Goal: Entertainment & Leisure: Consume media (video, audio)

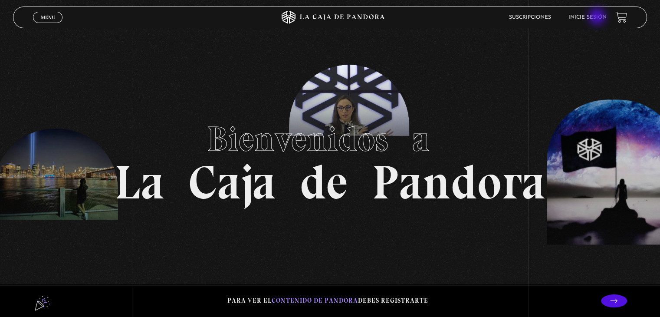
click at [598, 17] on link "Inicie sesión" at bounding box center [588, 17] width 38 height 5
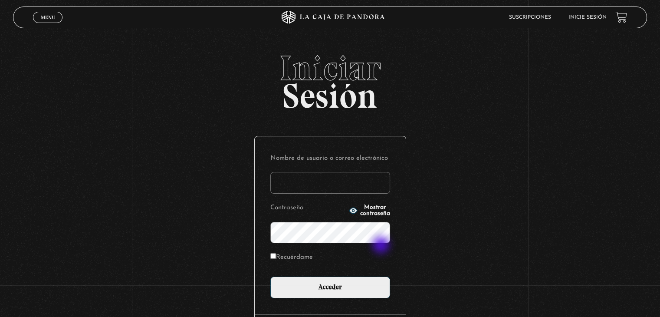
type input "Ara"
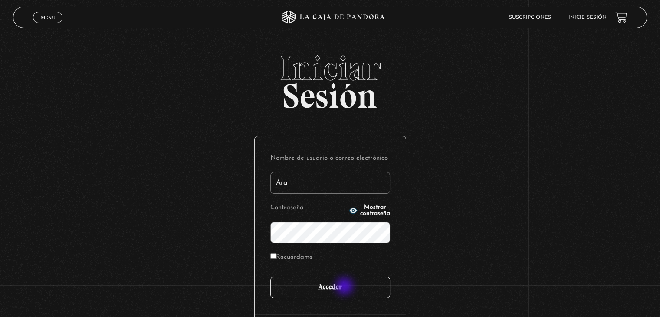
click at [346, 287] on input "Acceder" at bounding box center [331, 288] width 120 height 22
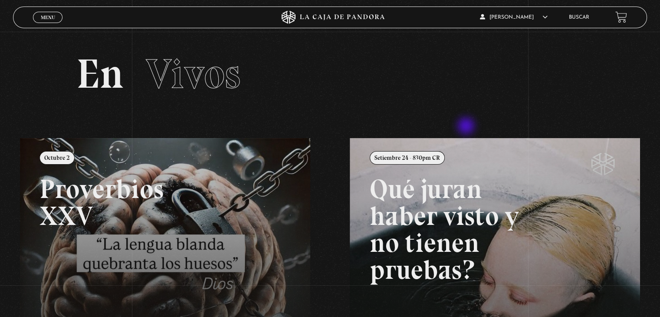
drag, startPoint x: 0, startPoint y: 0, endPoint x: 273, endPoint y: 63, distance: 279.8
click at [273, 63] on div "Menu Cerrar Aracelly Blanco Venegas En vivos Pandora Centinelas Mi cuenta Salir…" at bounding box center [330, 278] width 660 height 493
click at [49, 20] on span "Menu" at bounding box center [48, 17] width 14 height 5
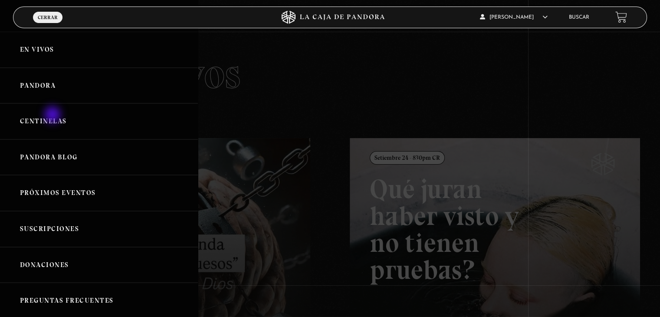
click at [53, 115] on link "Centinelas" at bounding box center [99, 121] width 198 height 36
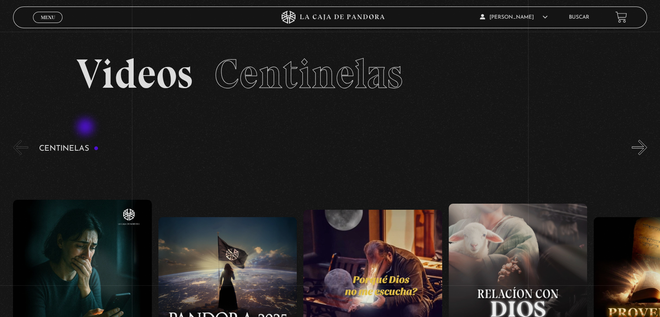
drag, startPoint x: 86, startPoint y: 128, endPoint x: 600, endPoint y: 324, distance: 549.9
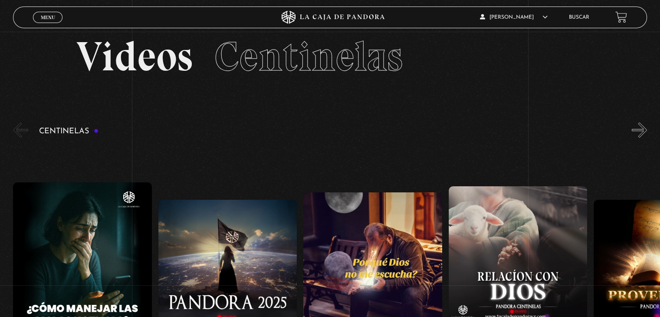
scroll to position [35, 0]
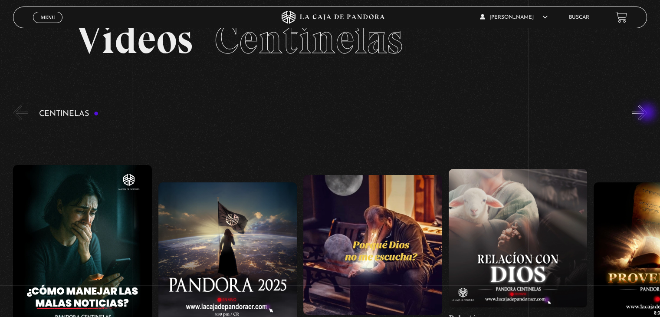
click at [647, 113] on button "»" at bounding box center [639, 112] width 15 height 15
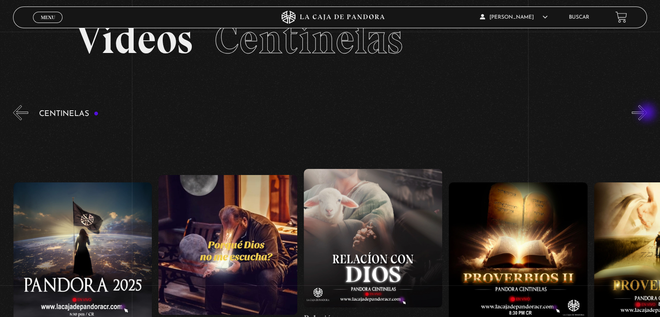
click at [647, 113] on button "»" at bounding box center [639, 112] width 15 height 15
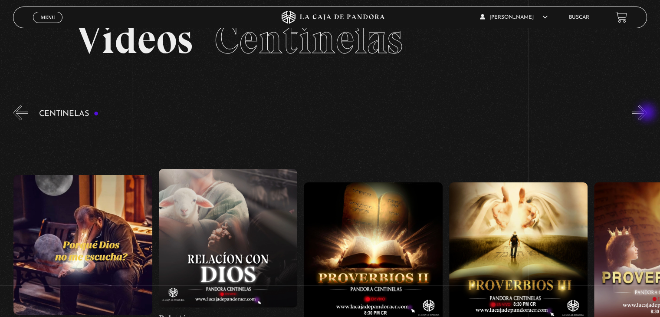
click at [647, 113] on button "»" at bounding box center [639, 112] width 15 height 15
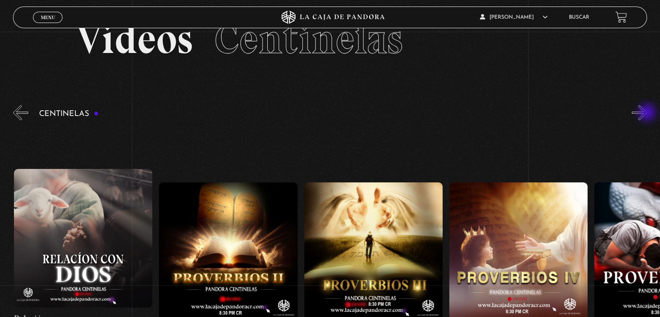
click at [647, 113] on button "»" at bounding box center [639, 112] width 15 height 15
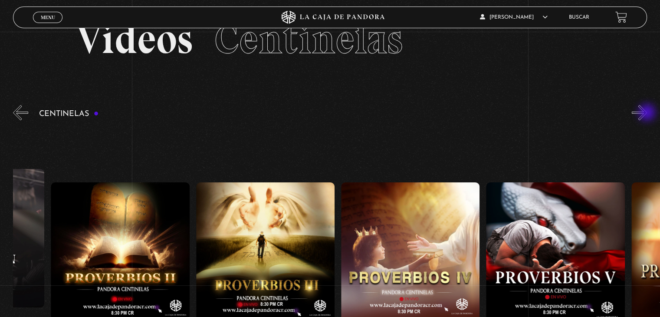
click at [647, 113] on button "»" at bounding box center [639, 112] width 15 height 15
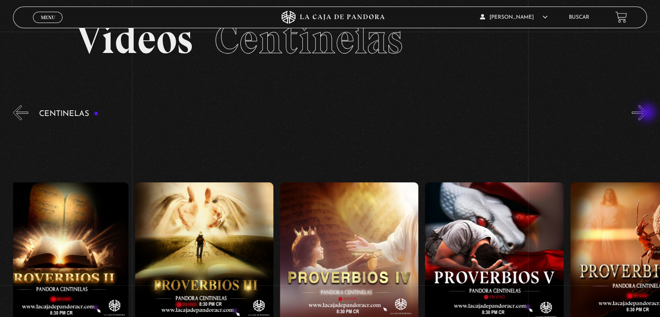
click at [647, 113] on button "»" at bounding box center [639, 112] width 15 height 15
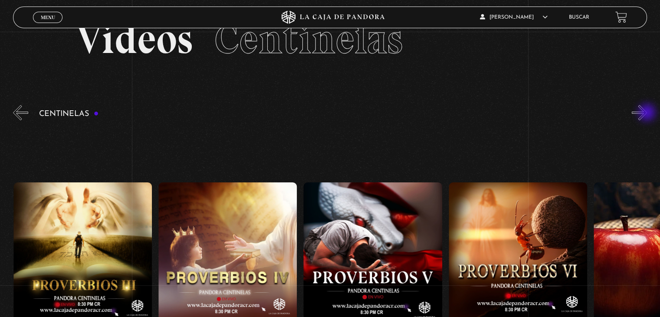
click at [647, 113] on button "»" at bounding box center [639, 112] width 15 height 15
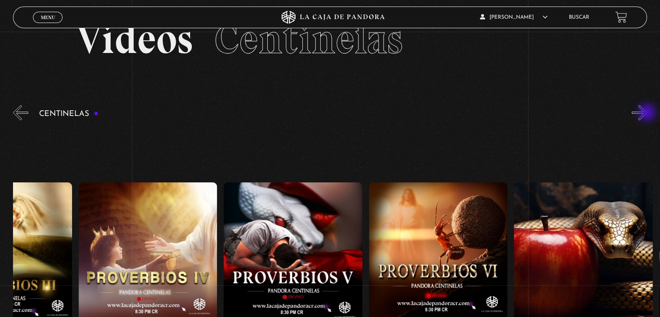
click at [647, 113] on button "»" at bounding box center [639, 112] width 15 height 15
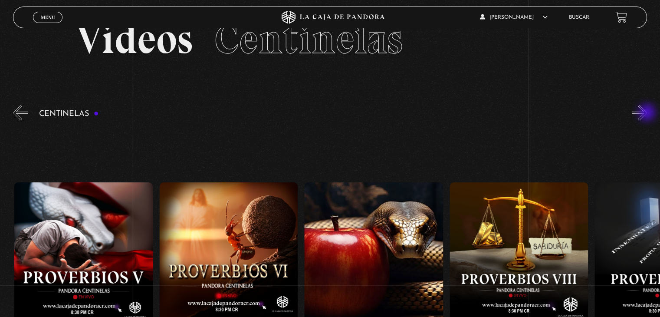
click at [647, 113] on button "»" at bounding box center [639, 112] width 15 height 15
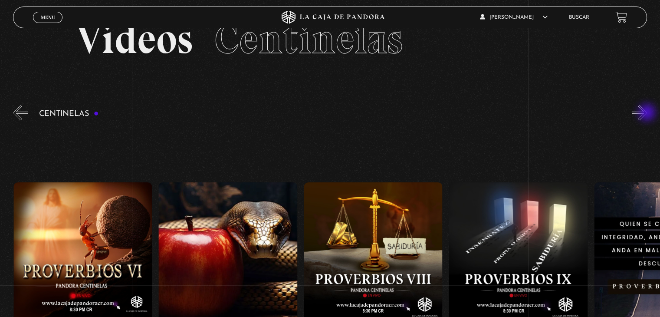
click at [647, 113] on button "»" at bounding box center [639, 112] width 15 height 15
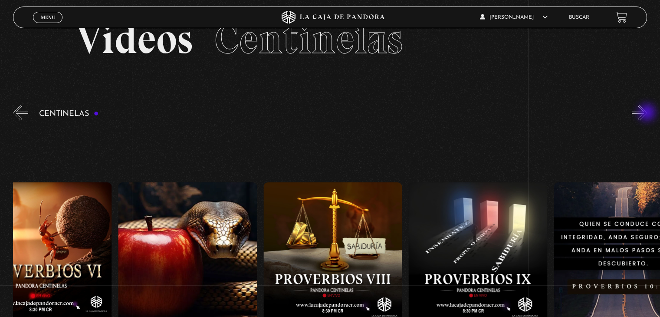
click at [647, 113] on button "»" at bounding box center [639, 112] width 15 height 15
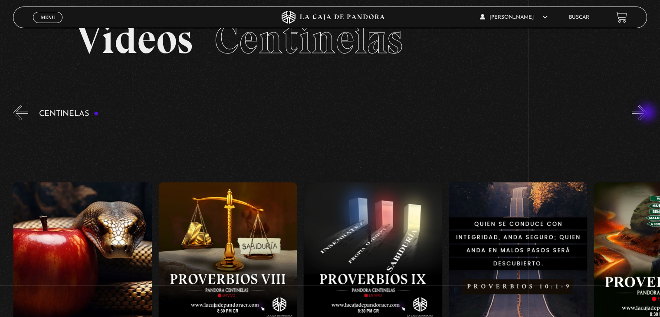
click at [647, 113] on button "»" at bounding box center [639, 112] width 15 height 15
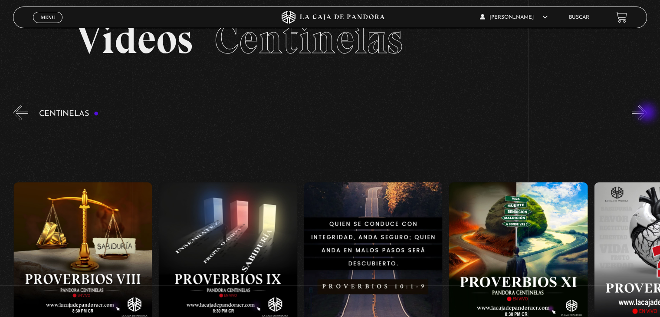
scroll to position [0, 1452]
click at [647, 113] on button "»" at bounding box center [639, 112] width 15 height 15
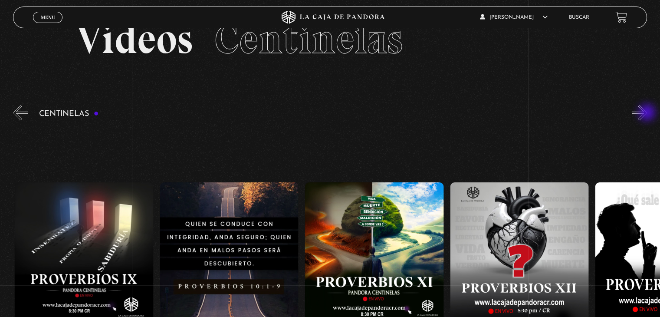
click at [647, 113] on button "»" at bounding box center [639, 112] width 15 height 15
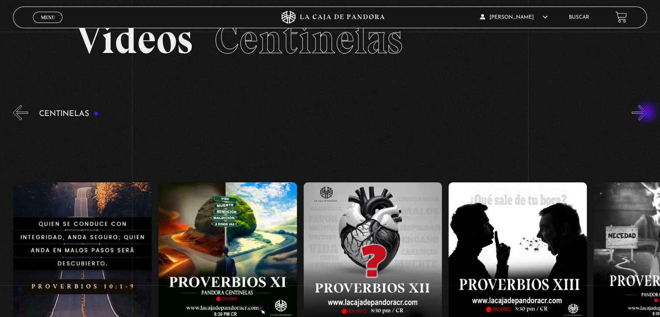
click at [647, 113] on button "»" at bounding box center [639, 112] width 15 height 15
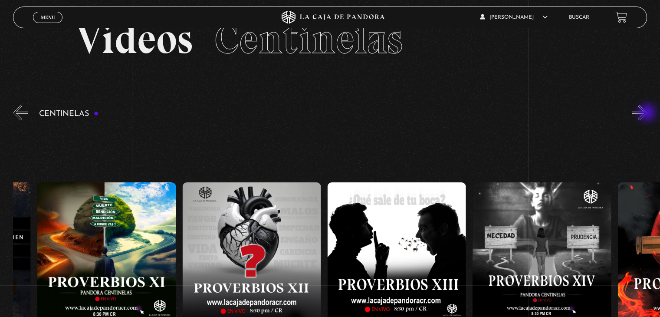
click at [647, 113] on button "»" at bounding box center [639, 112] width 15 height 15
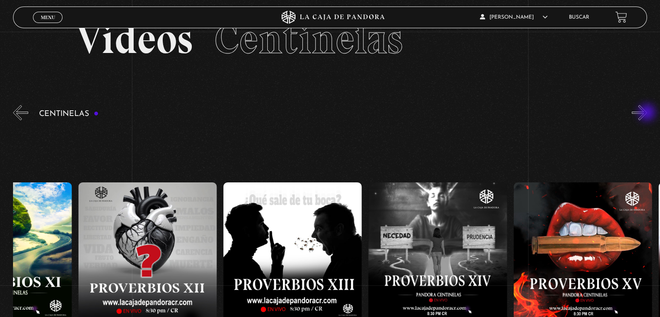
click at [647, 113] on button "»" at bounding box center [639, 112] width 15 height 15
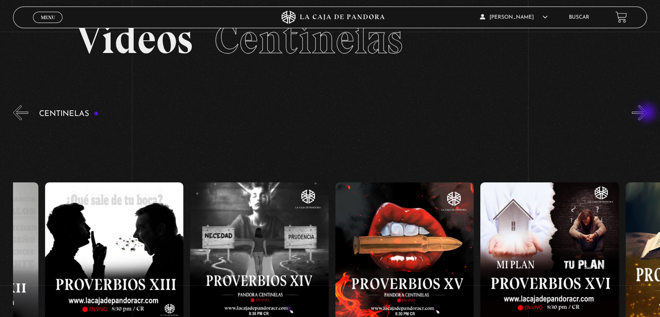
click at [647, 113] on button "»" at bounding box center [639, 112] width 15 height 15
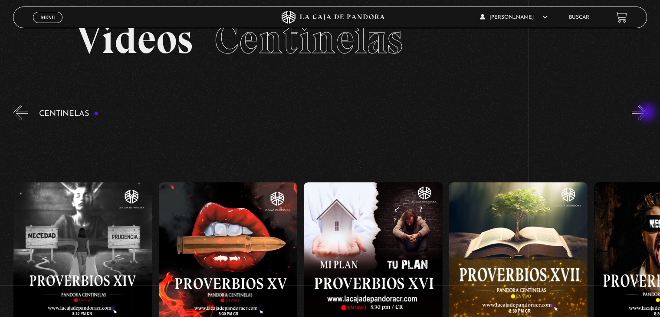
scroll to position [0, 2323]
click at [647, 113] on button "»" at bounding box center [639, 112] width 15 height 15
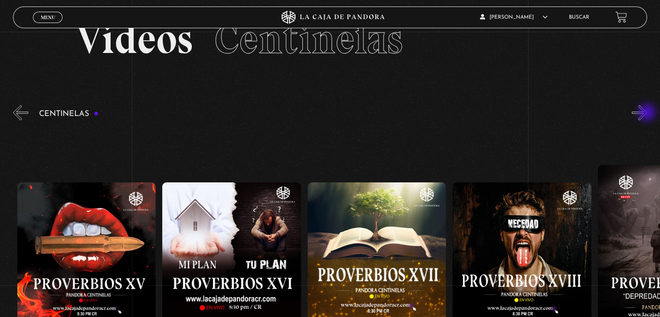
click at [647, 113] on button "»" at bounding box center [639, 112] width 15 height 15
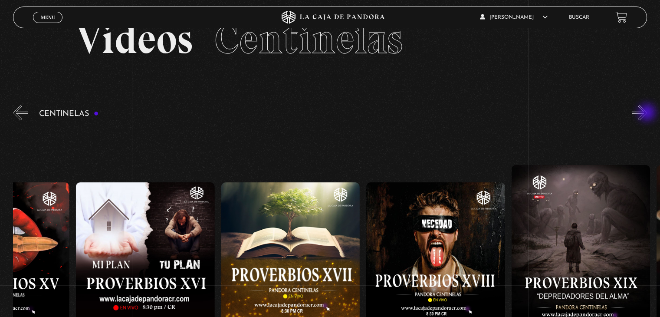
click at [647, 113] on button "»" at bounding box center [639, 112] width 15 height 15
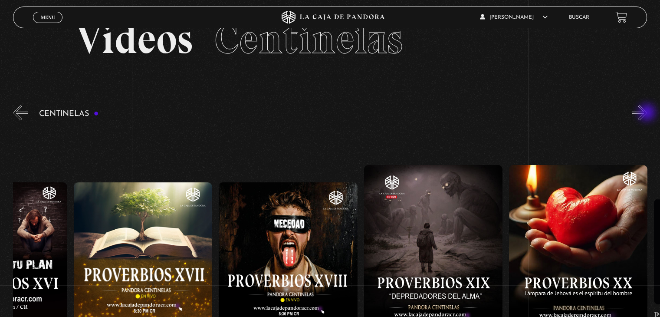
click at [647, 113] on button "»" at bounding box center [639, 112] width 15 height 15
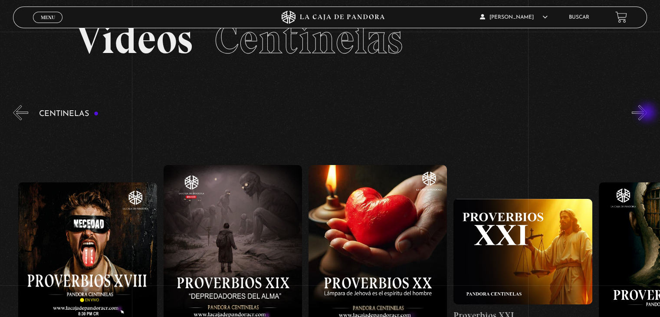
click at [647, 113] on button "»" at bounding box center [639, 112] width 15 height 15
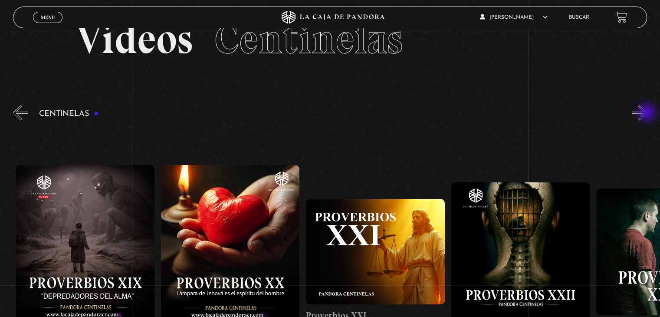
click at [647, 113] on button "»" at bounding box center [639, 112] width 15 height 15
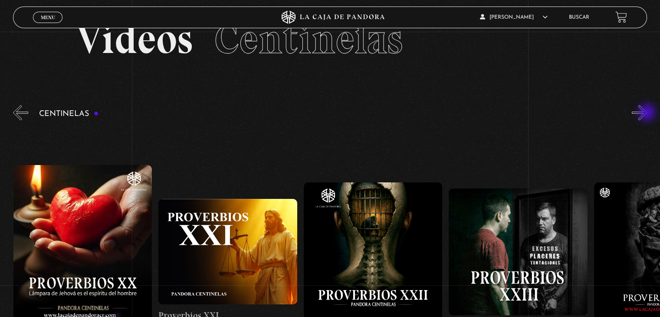
click at [647, 113] on button "»" at bounding box center [639, 112] width 15 height 15
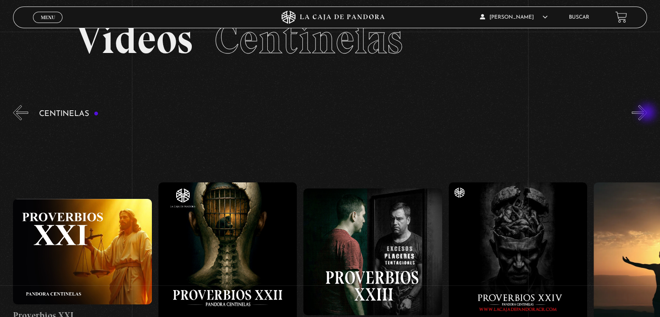
click at [647, 113] on button "»" at bounding box center [639, 112] width 15 height 15
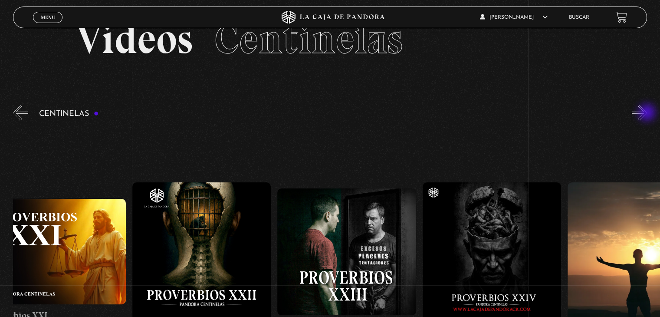
click at [647, 113] on button "»" at bounding box center [639, 112] width 15 height 15
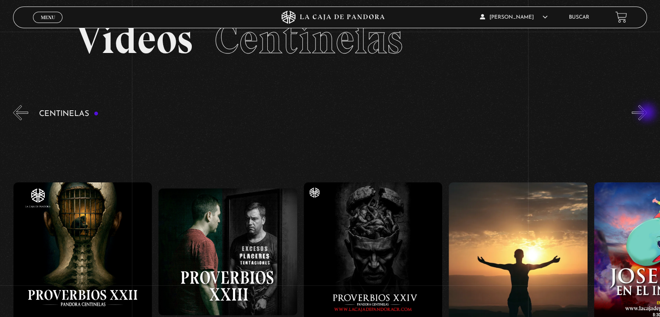
click at [647, 113] on button "»" at bounding box center [639, 112] width 15 height 15
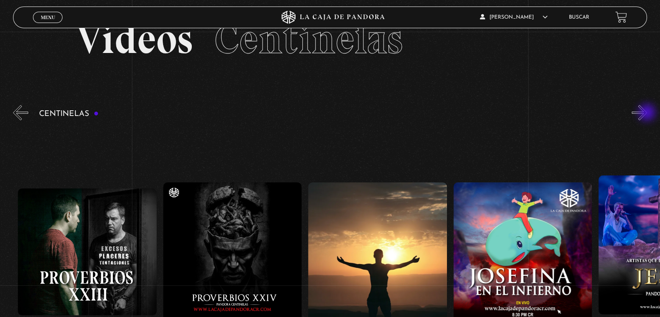
click at [647, 113] on button "»" at bounding box center [639, 112] width 15 height 15
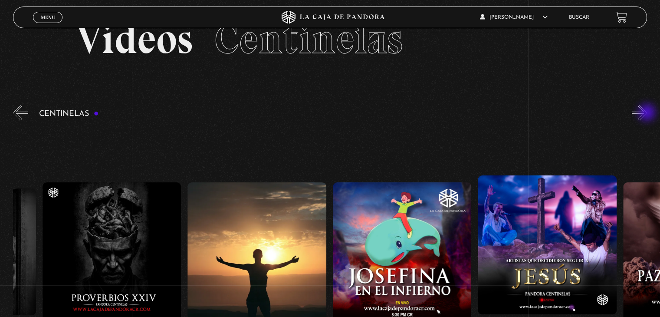
click at [647, 113] on button "»" at bounding box center [639, 112] width 15 height 15
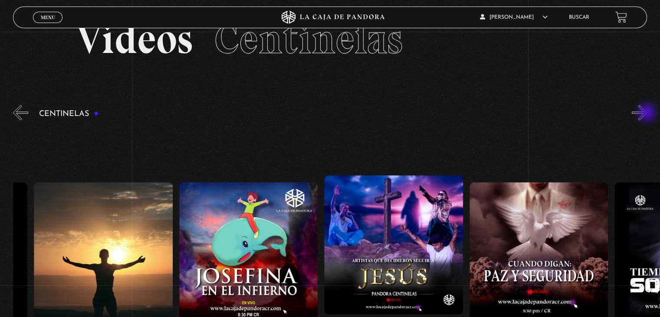
click at [647, 113] on button "»" at bounding box center [639, 112] width 15 height 15
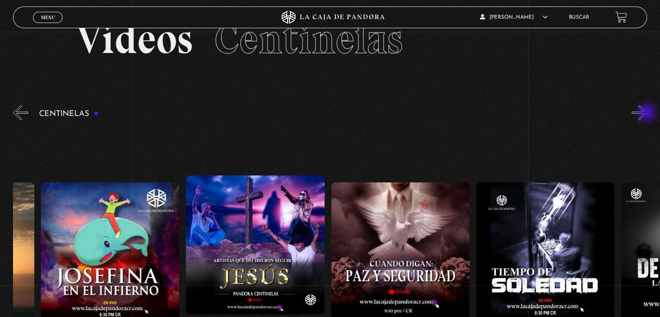
click at [647, 113] on button "»" at bounding box center [639, 112] width 15 height 15
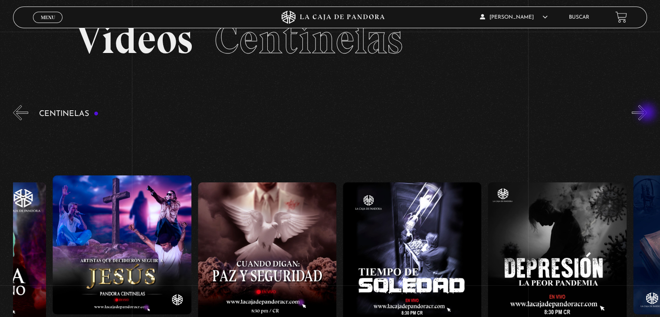
click at [647, 113] on button "»" at bounding box center [639, 112] width 15 height 15
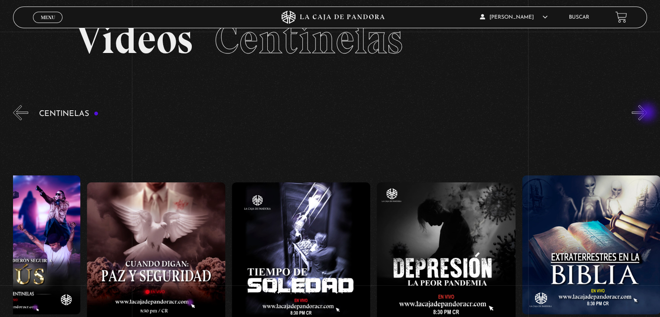
click at [647, 113] on button "»" at bounding box center [639, 112] width 15 height 15
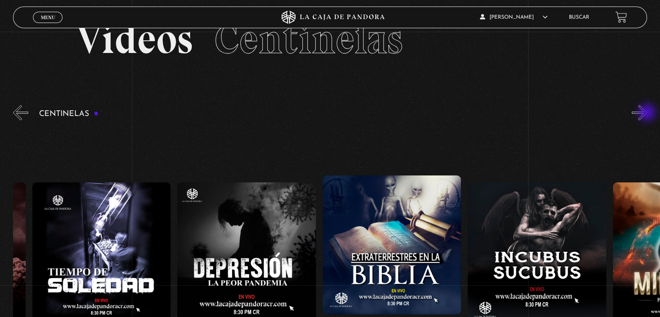
click at [647, 113] on button "»" at bounding box center [639, 112] width 15 height 15
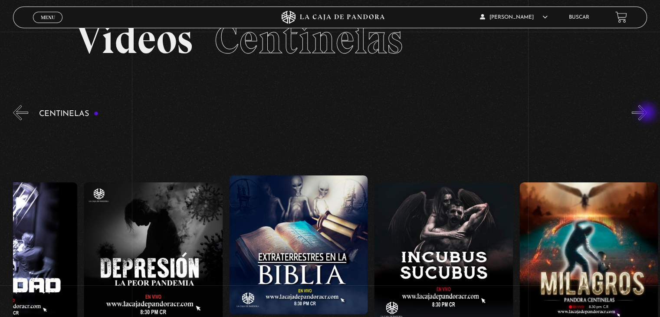
click at [647, 113] on button "»" at bounding box center [639, 112] width 15 height 15
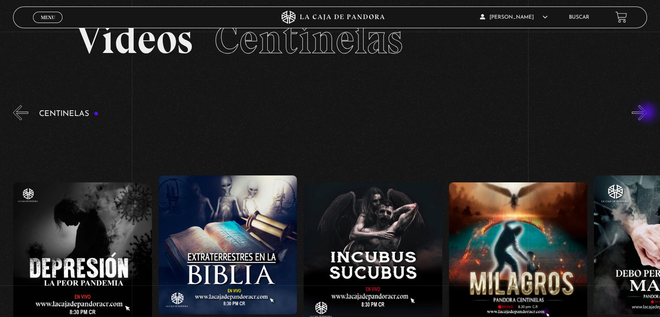
click at [647, 113] on button "»" at bounding box center [639, 112] width 15 height 15
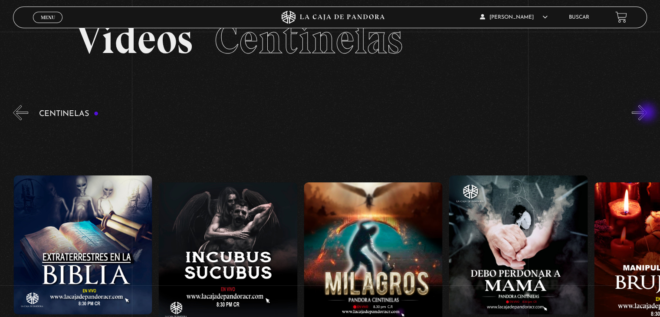
click at [647, 113] on button "»" at bounding box center [639, 112] width 15 height 15
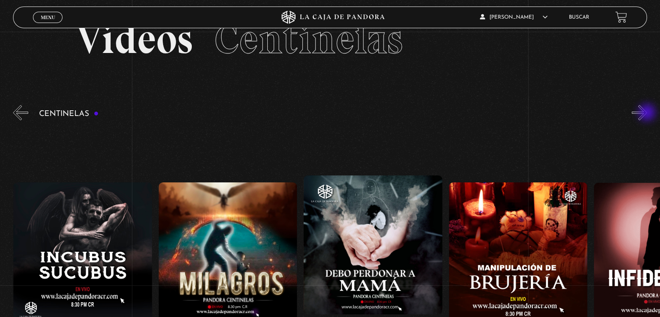
click at [647, 113] on button "»" at bounding box center [639, 112] width 15 height 15
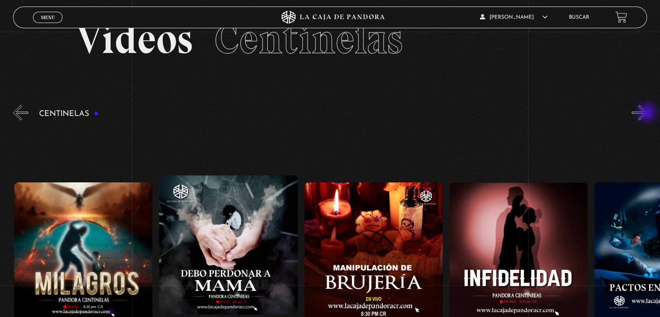
click at [647, 113] on button "»" at bounding box center [639, 112] width 15 height 15
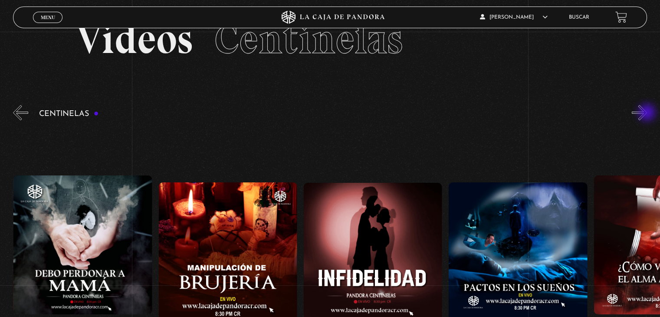
click at [647, 113] on button "»" at bounding box center [639, 112] width 15 height 15
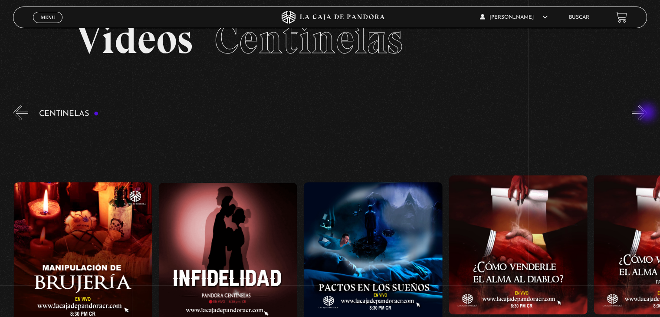
click at [647, 113] on button "»" at bounding box center [639, 112] width 15 height 15
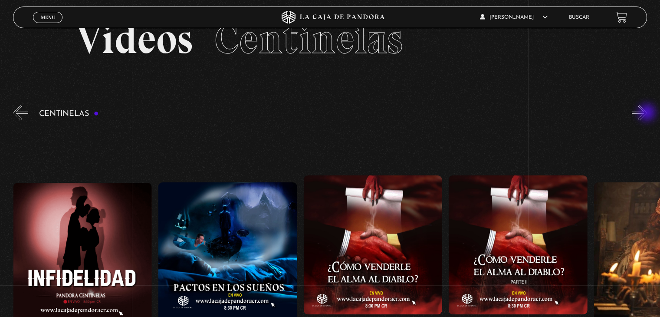
click at [647, 113] on button "»" at bounding box center [639, 112] width 15 height 15
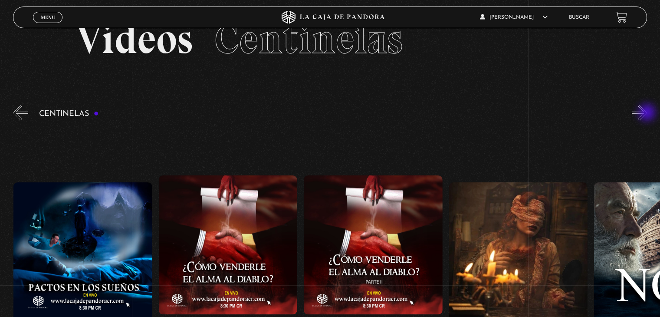
click at [647, 113] on button "»" at bounding box center [639, 112] width 15 height 15
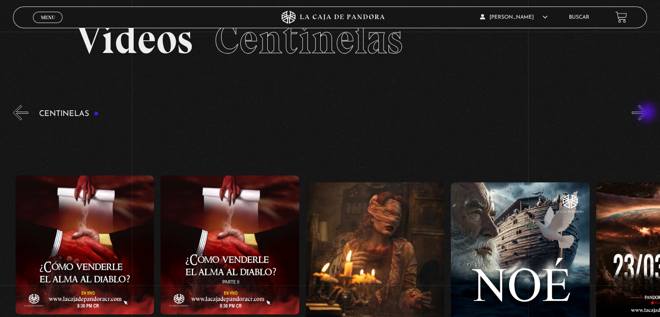
click at [647, 113] on button "»" at bounding box center [639, 112] width 15 height 15
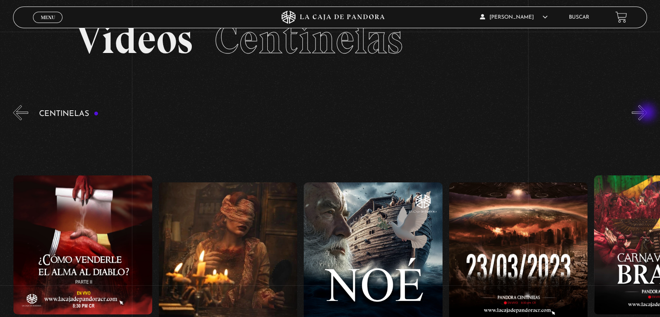
click at [647, 113] on button "»" at bounding box center [639, 112] width 15 height 15
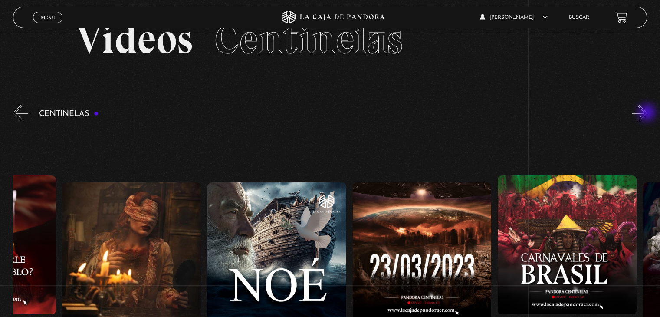
click at [647, 113] on button "»" at bounding box center [639, 112] width 15 height 15
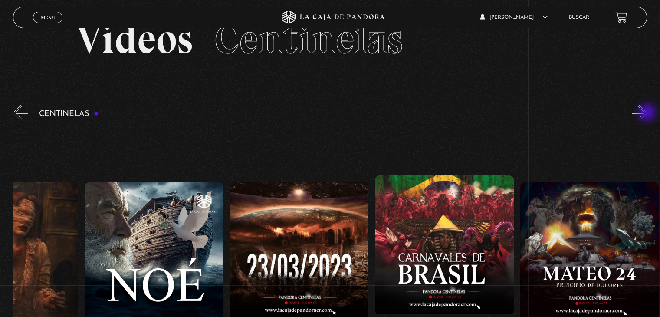
click at [647, 113] on button "»" at bounding box center [639, 112] width 15 height 15
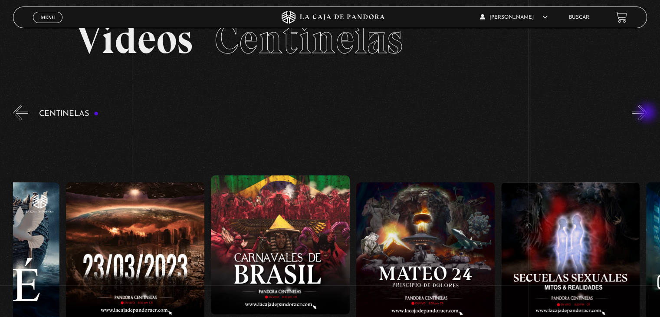
click at [647, 113] on button "»" at bounding box center [639, 112] width 15 height 15
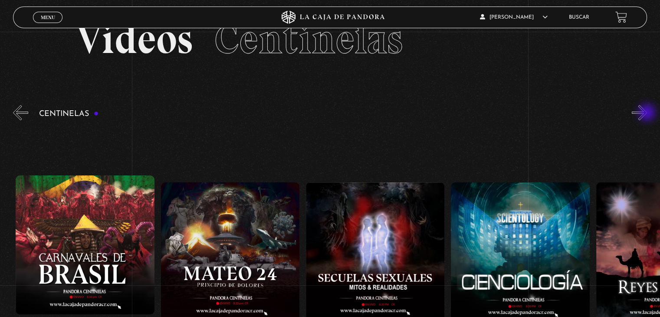
click at [647, 113] on button "»" at bounding box center [639, 112] width 15 height 15
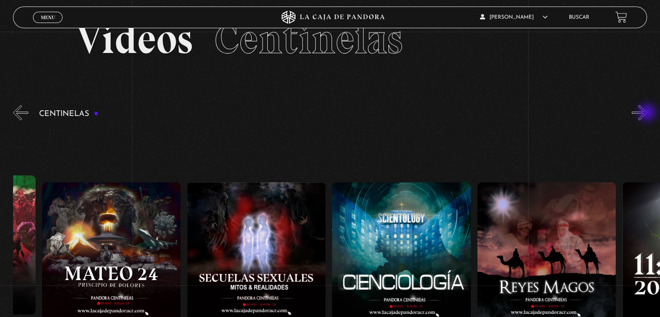
click at [647, 113] on button "»" at bounding box center [639, 112] width 15 height 15
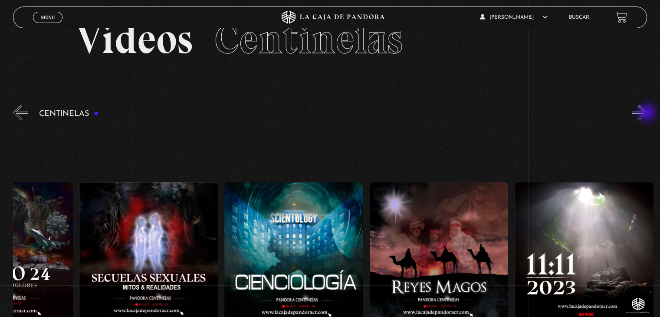
click at [647, 113] on button "»" at bounding box center [639, 112] width 15 height 15
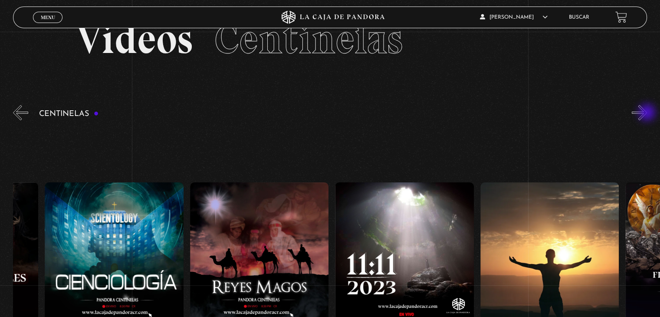
click at [647, 113] on button "»" at bounding box center [639, 112] width 15 height 15
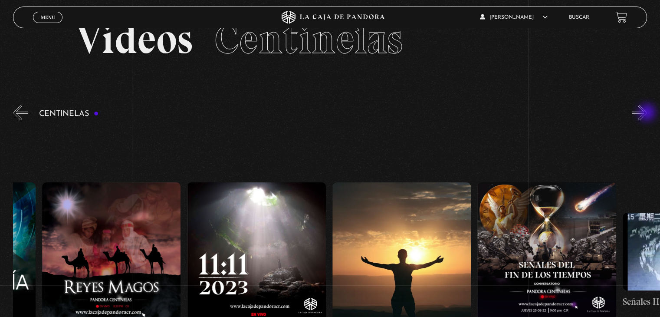
click at [647, 113] on button "»" at bounding box center [639, 112] width 15 height 15
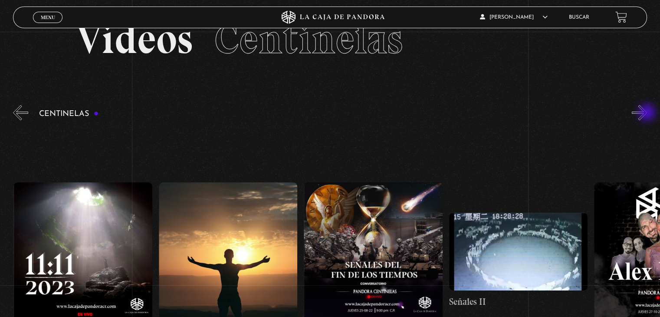
click at [647, 113] on button "»" at bounding box center [639, 112] width 15 height 15
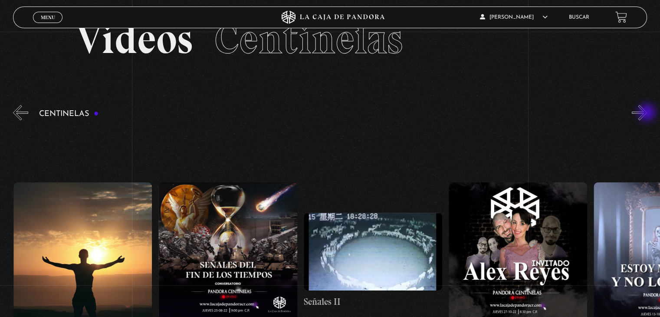
click at [647, 113] on button "»" at bounding box center [639, 112] width 15 height 15
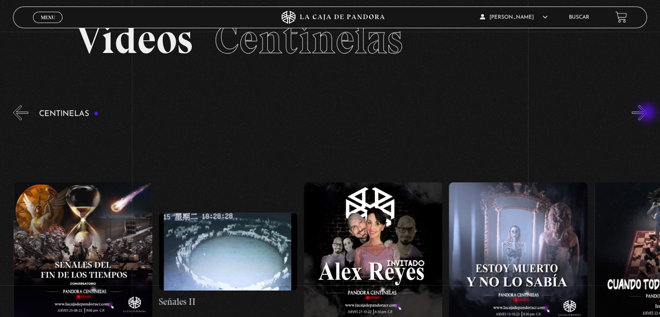
click at [647, 113] on button "»" at bounding box center [639, 112] width 15 height 15
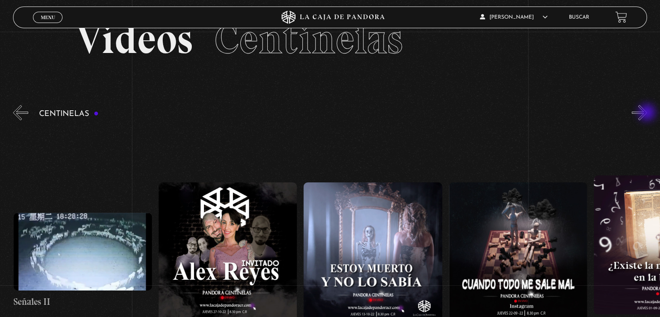
click at [647, 113] on button "»" at bounding box center [639, 112] width 15 height 15
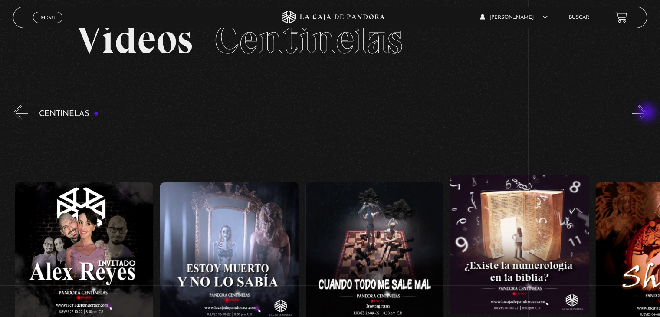
click at [647, 113] on button "»" at bounding box center [639, 112] width 15 height 15
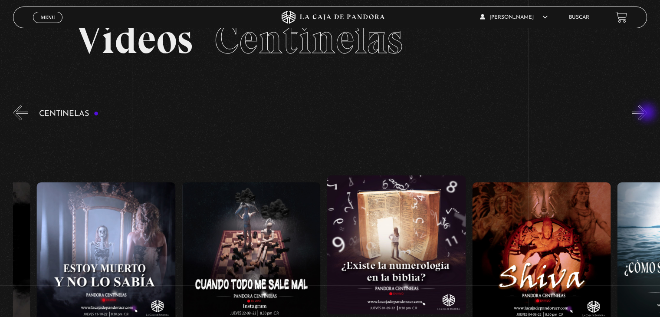
click at [647, 113] on button "»" at bounding box center [639, 112] width 15 height 15
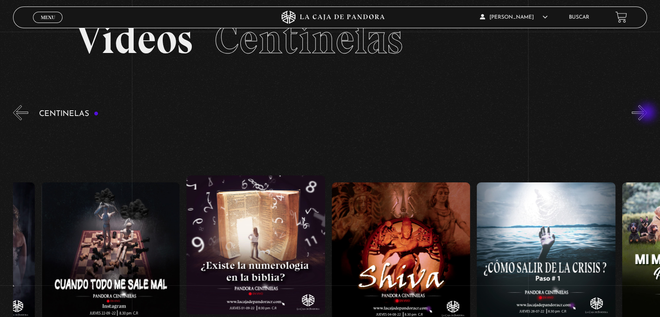
click at [647, 113] on button "»" at bounding box center [639, 112] width 15 height 15
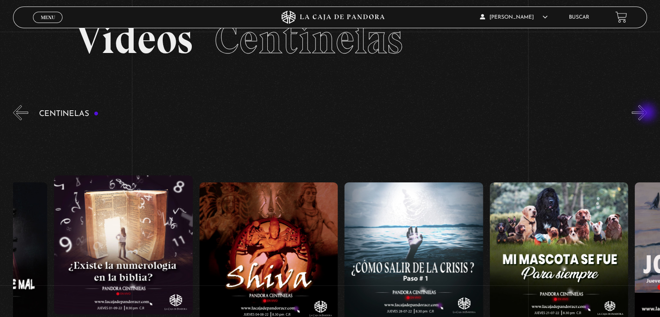
click at [647, 113] on button "»" at bounding box center [639, 112] width 15 height 15
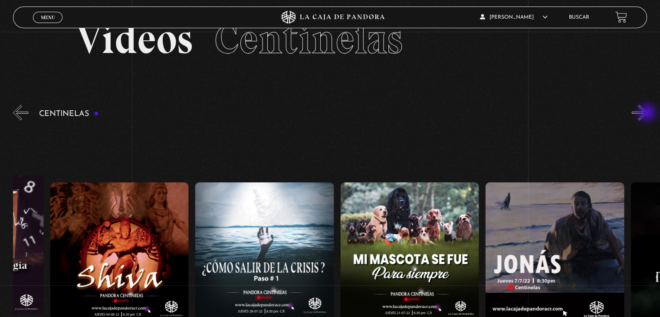
click at [647, 113] on button "»" at bounding box center [639, 112] width 15 height 15
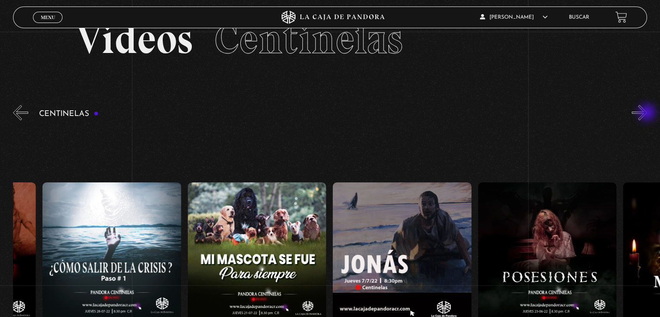
click at [647, 113] on button "»" at bounding box center [639, 112] width 15 height 15
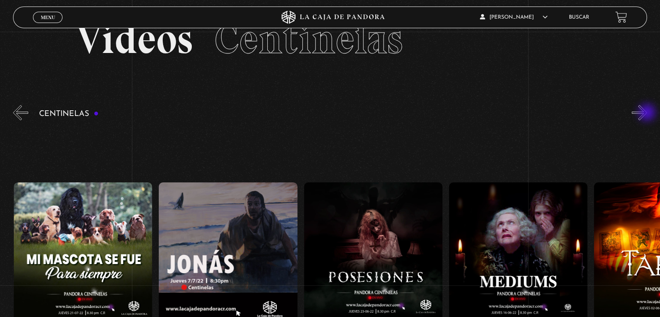
scroll to position [0, 8713]
click at [647, 113] on button "»" at bounding box center [639, 112] width 15 height 15
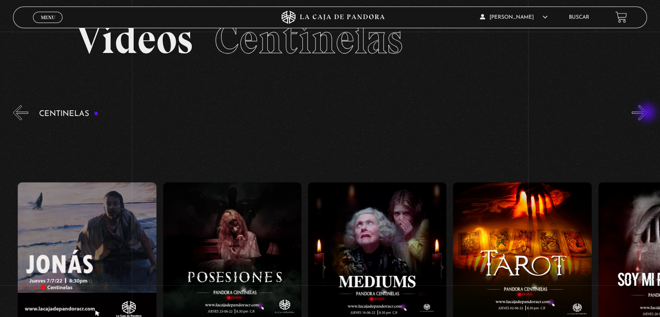
click at [647, 113] on button "»" at bounding box center [639, 112] width 15 height 15
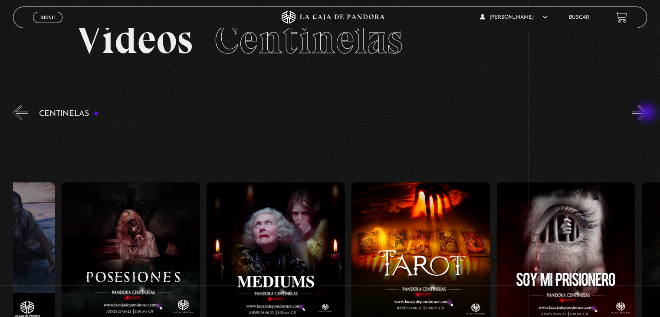
click at [647, 113] on button "»" at bounding box center [639, 112] width 15 height 15
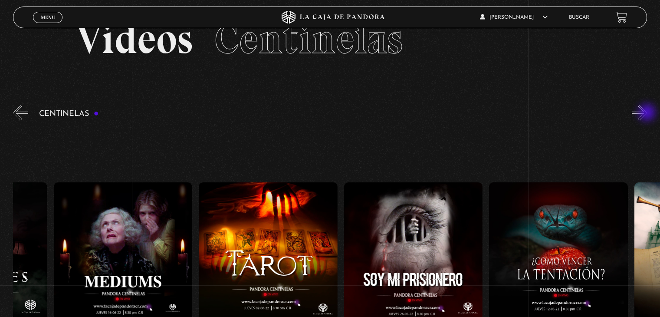
click at [647, 113] on button "»" at bounding box center [639, 112] width 15 height 15
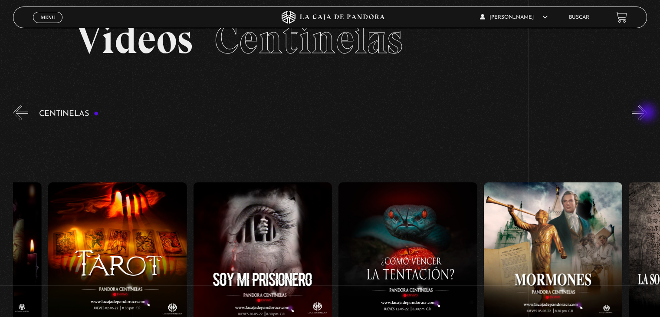
click at [647, 113] on button "»" at bounding box center [639, 112] width 15 height 15
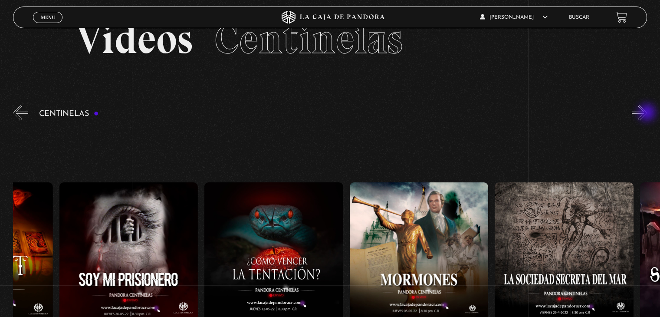
click at [647, 113] on button "»" at bounding box center [639, 112] width 15 height 15
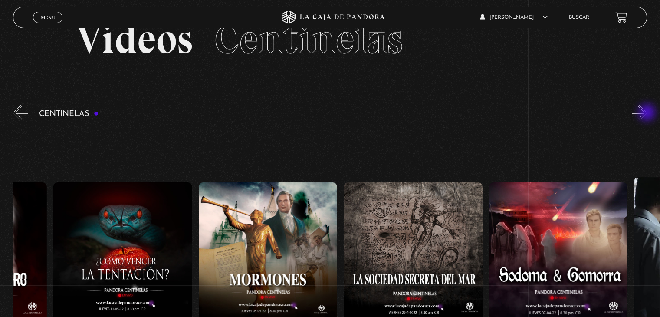
click at [647, 113] on button "»" at bounding box center [639, 112] width 15 height 15
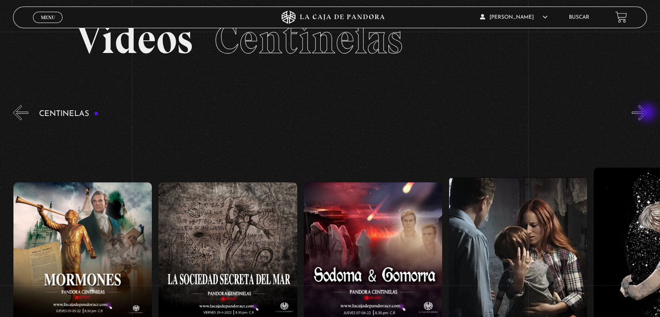
scroll to position [0, 9730]
click at [647, 113] on button "»" at bounding box center [639, 112] width 15 height 15
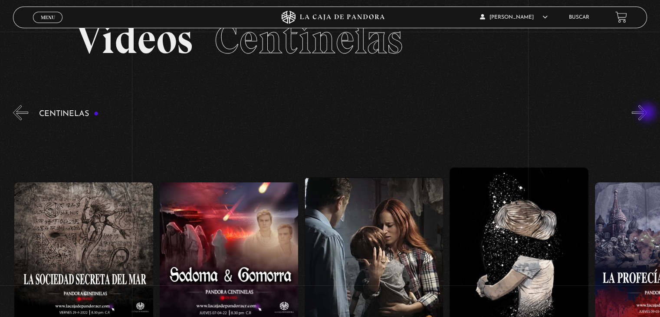
click at [647, 113] on button "»" at bounding box center [639, 112] width 15 height 15
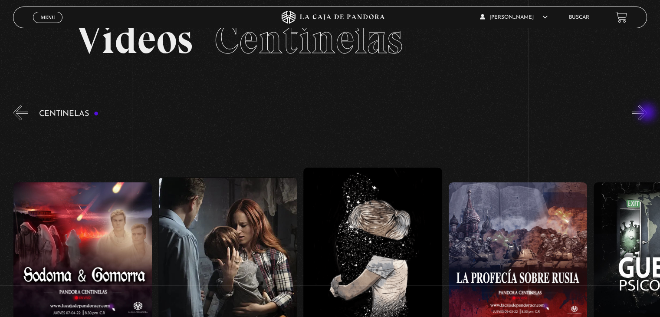
click at [647, 113] on button "»" at bounding box center [639, 112] width 15 height 15
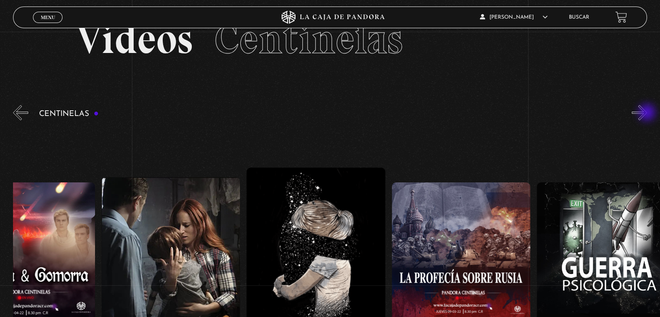
click at [647, 113] on button "»" at bounding box center [639, 112] width 15 height 15
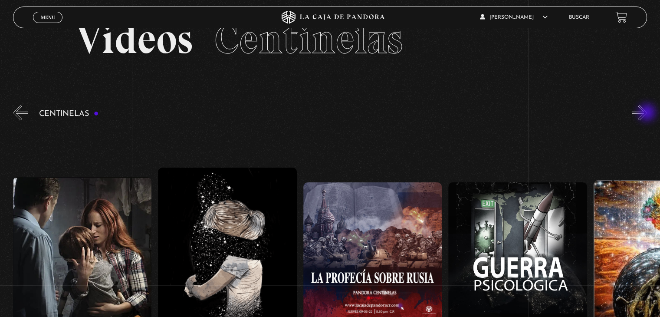
click at [647, 113] on button "»" at bounding box center [639, 112] width 15 height 15
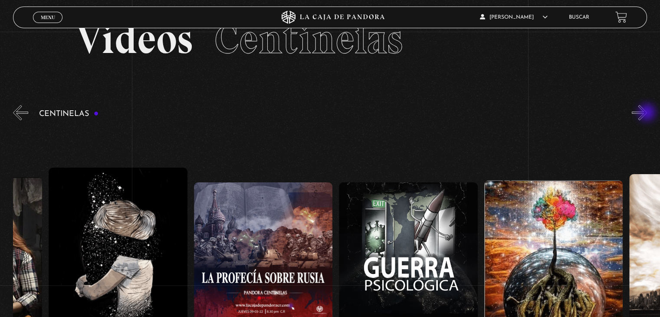
click at [647, 113] on button "»" at bounding box center [639, 112] width 15 height 15
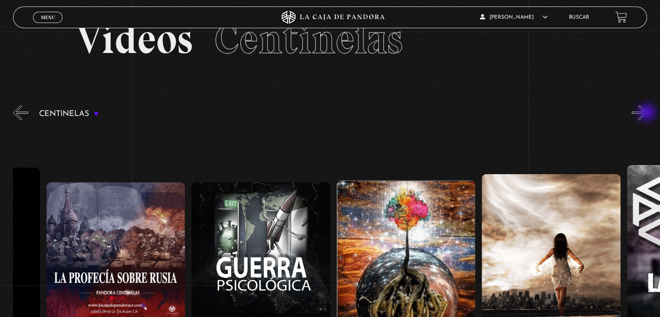
click at [647, 113] on button "»" at bounding box center [639, 112] width 15 height 15
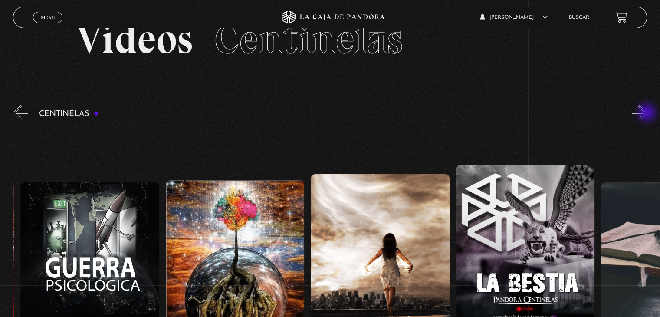
click at [647, 113] on button "»" at bounding box center [639, 112] width 15 height 15
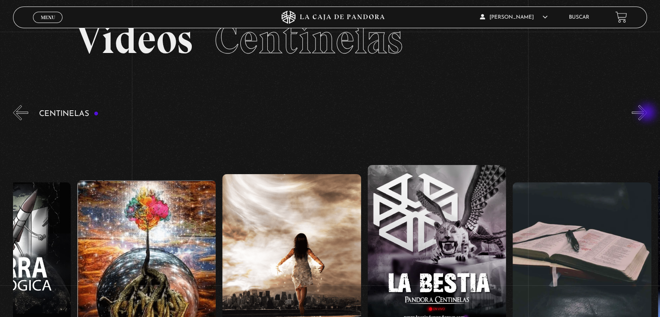
click at [647, 113] on button "»" at bounding box center [639, 112] width 15 height 15
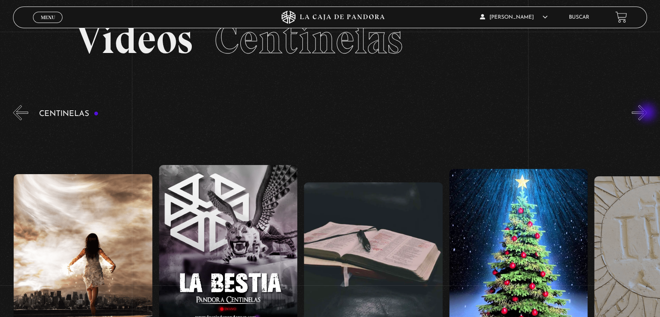
click at [647, 113] on button "»" at bounding box center [639, 112] width 15 height 15
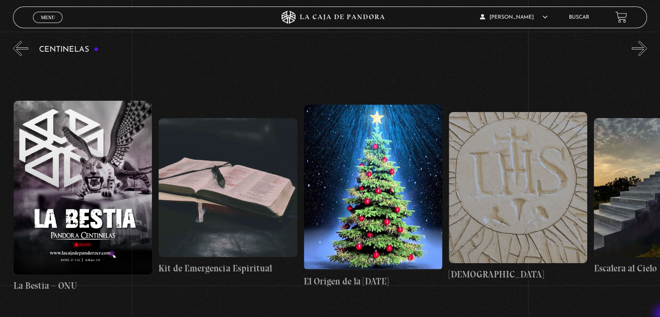
scroll to position [104, 0]
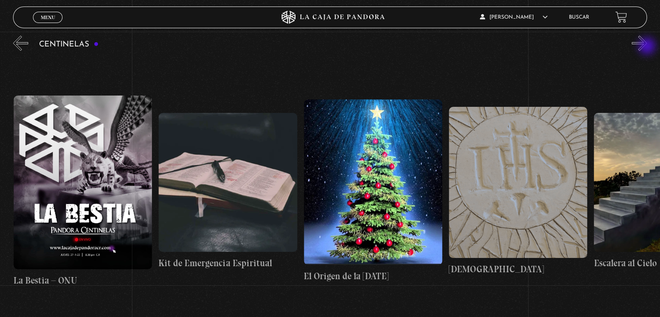
click at [647, 47] on button "»" at bounding box center [639, 43] width 15 height 15
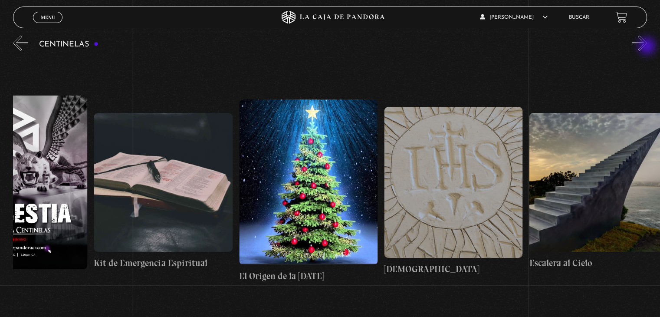
click at [647, 47] on button "»" at bounding box center [639, 43] width 15 height 15
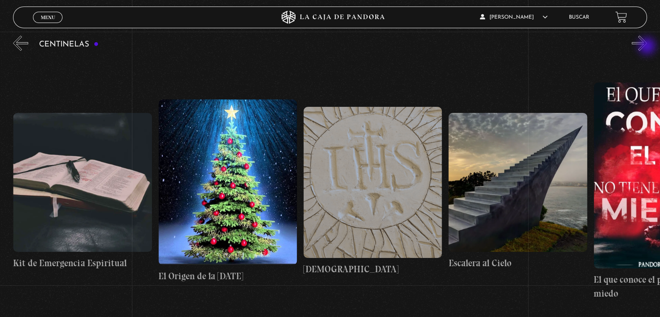
click at [647, 47] on button "»" at bounding box center [639, 43] width 15 height 15
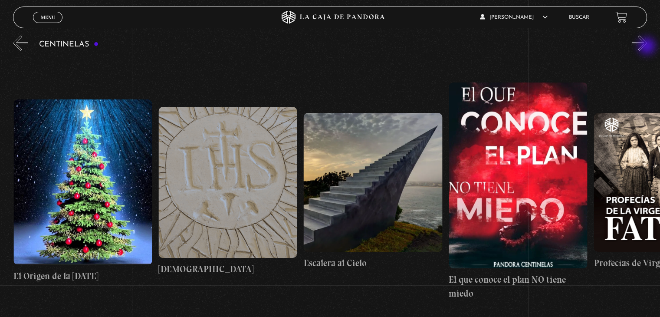
click at [647, 47] on button "»" at bounding box center [639, 43] width 15 height 15
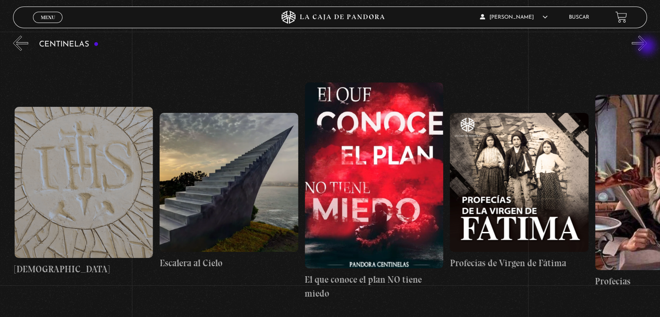
scroll to position [0, 11472]
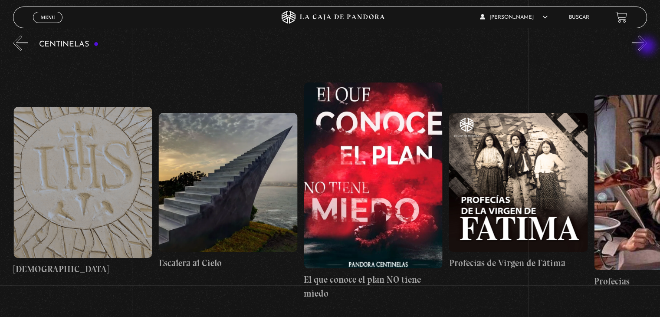
click at [647, 47] on button "»" at bounding box center [639, 43] width 15 height 15
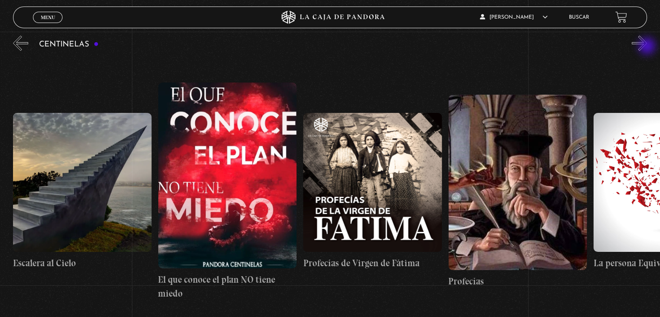
click at [647, 47] on button "»" at bounding box center [639, 43] width 15 height 15
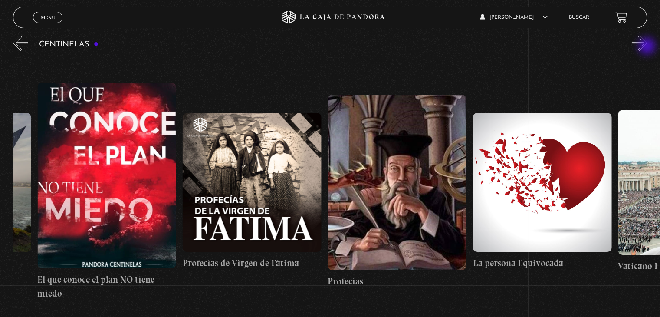
click at [647, 47] on button "»" at bounding box center [639, 43] width 15 height 15
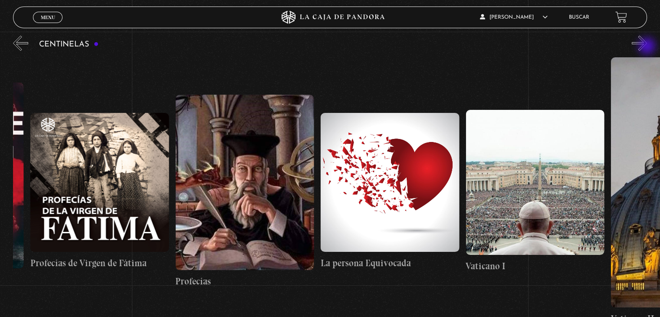
click at [647, 47] on button "»" at bounding box center [639, 43] width 15 height 15
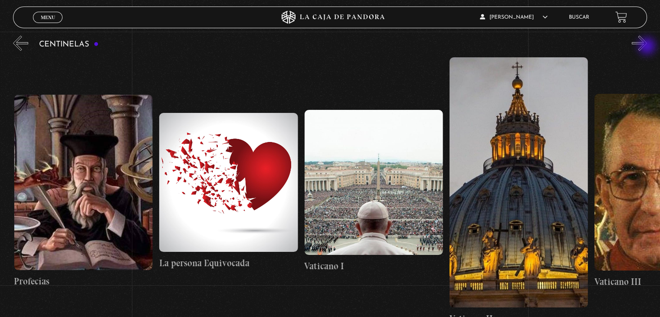
click at [647, 47] on button "»" at bounding box center [639, 43] width 15 height 15
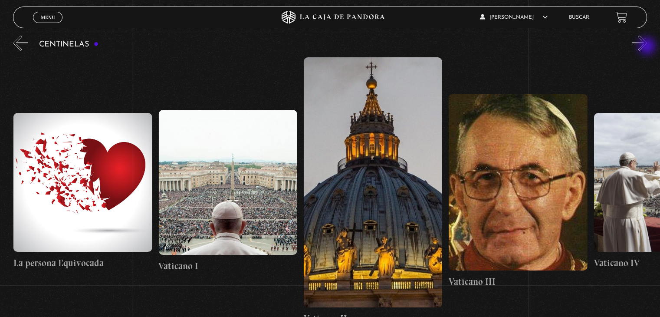
click at [647, 47] on button "»" at bounding box center [639, 43] width 15 height 15
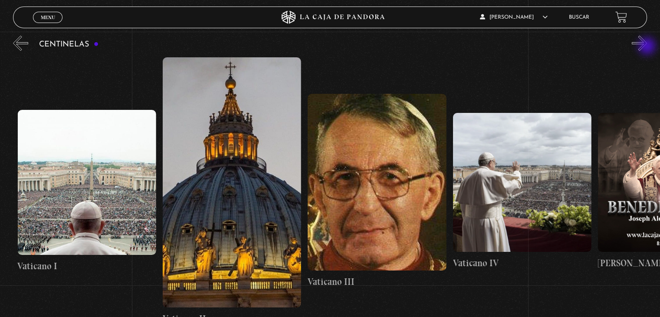
click at [647, 47] on button "»" at bounding box center [639, 43] width 15 height 15
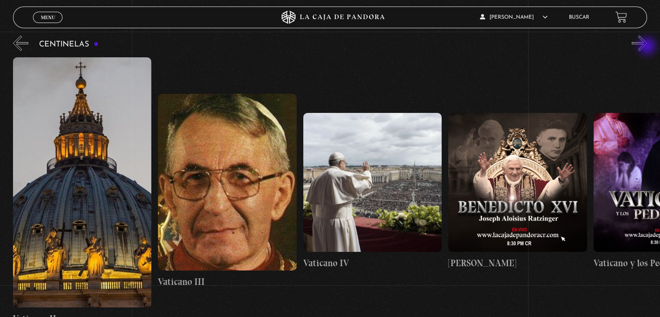
click at [647, 47] on button "»" at bounding box center [639, 43] width 15 height 15
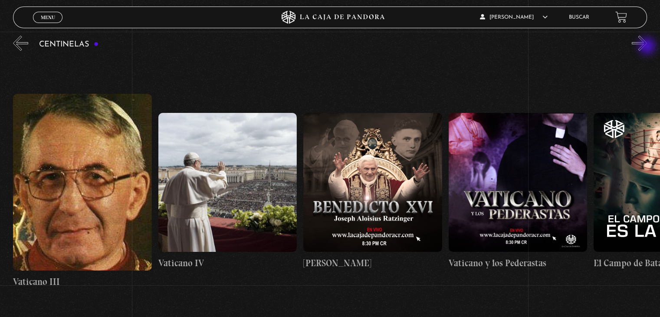
click at [647, 47] on button "»" at bounding box center [639, 43] width 15 height 15
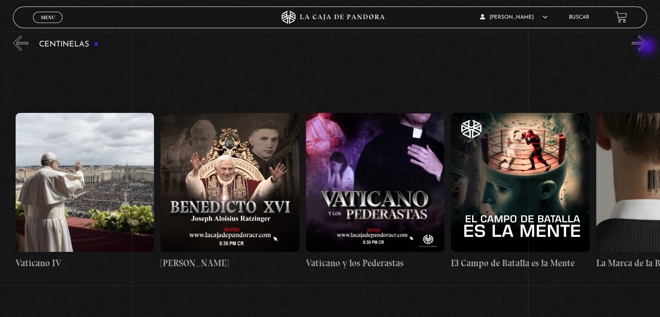
click at [647, 47] on button "»" at bounding box center [639, 43] width 15 height 15
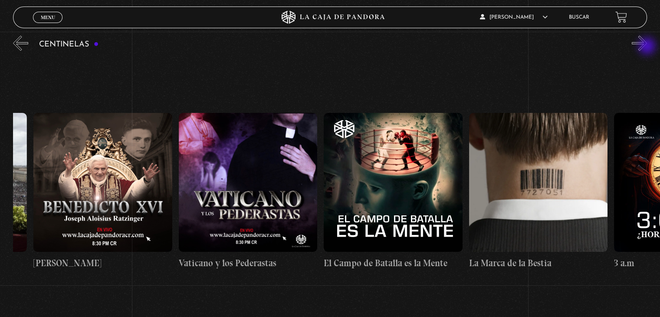
click at [647, 47] on button "»" at bounding box center [639, 43] width 15 height 15
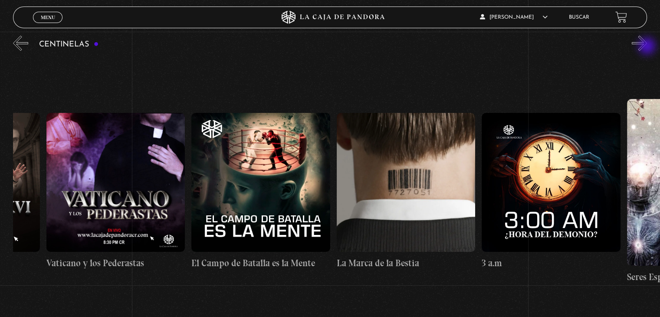
click at [647, 47] on button "»" at bounding box center [639, 43] width 15 height 15
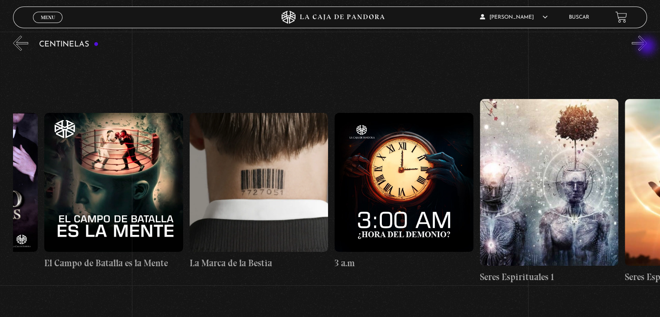
click at [647, 47] on button "»" at bounding box center [639, 43] width 15 height 15
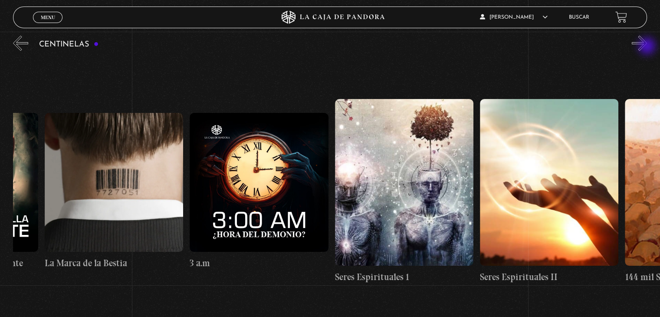
click at [647, 47] on button "»" at bounding box center [639, 43] width 15 height 15
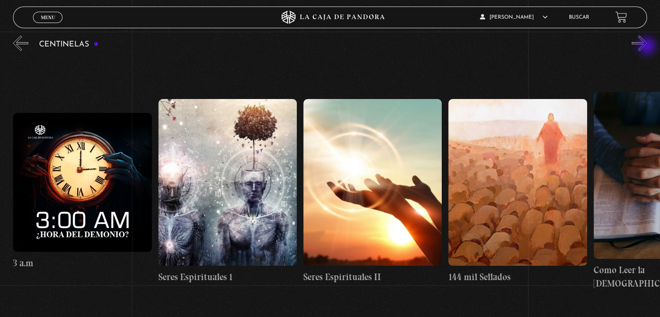
click at [647, 47] on button "»" at bounding box center [639, 43] width 15 height 15
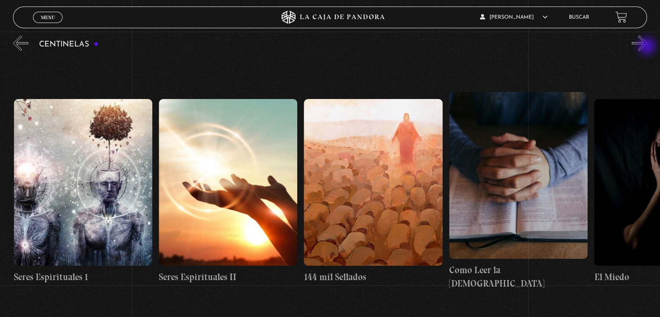
click at [647, 47] on button "»" at bounding box center [639, 43] width 15 height 15
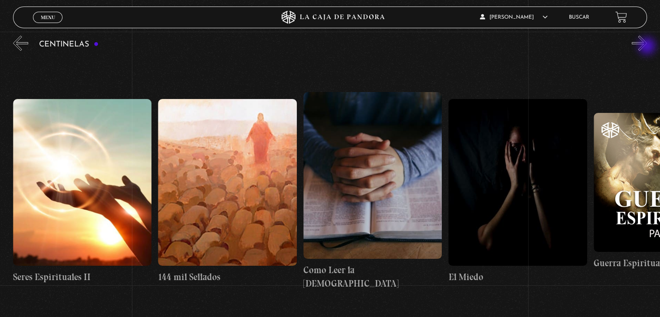
click at [647, 47] on button "»" at bounding box center [639, 43] width 15 height 15
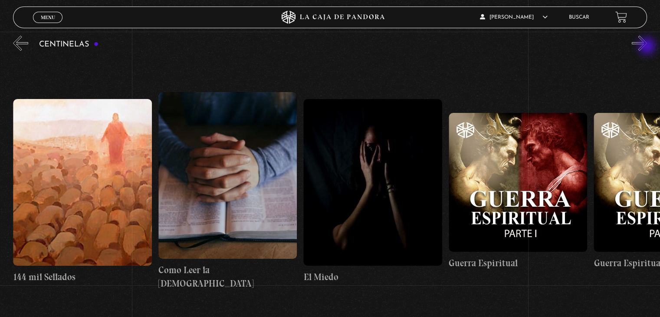
click at [647, 47] on button "»" at bounding box center [639, 43] width 15 height 15
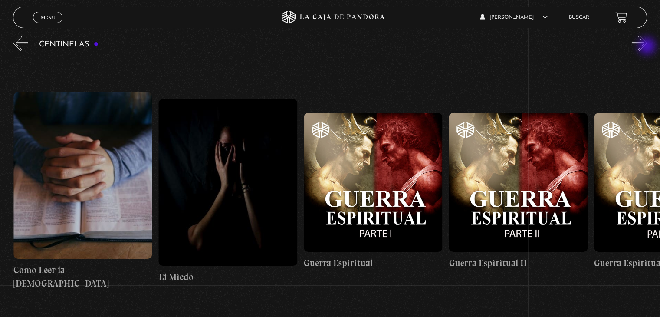
click at [647, 47] on button "»" at bounding box center [639, 43] width 15 height 15
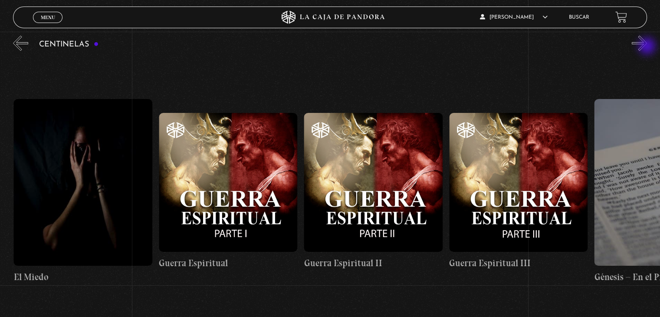
click at [647, 47] on button "»" at bounding box center [639, 43] width 15 height 15
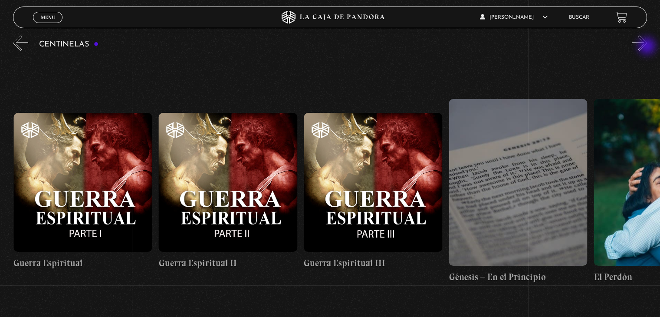
click at [647, 47] on button "»" at bounding box center [639, 43] width 15 height 15
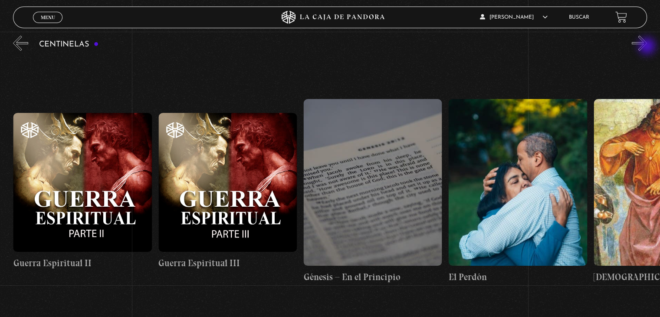
click at [647, 47] on button "»" at bounding box center [639, 43] width 15 height 15
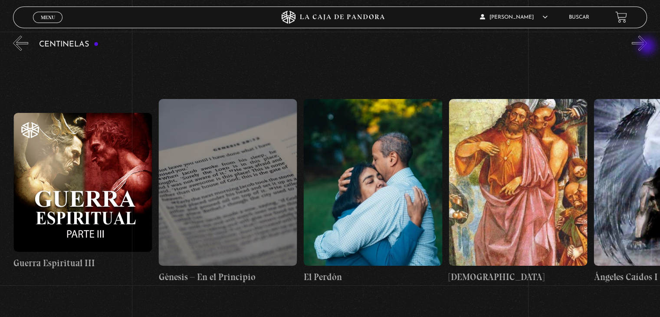
scroll to position [0, 14667]
click at [208, 204] on figure at bounding box center [227, 182] width 139 height 166
click at [219, 219] on figure at bounding box center [227, 182] width 139 height 166
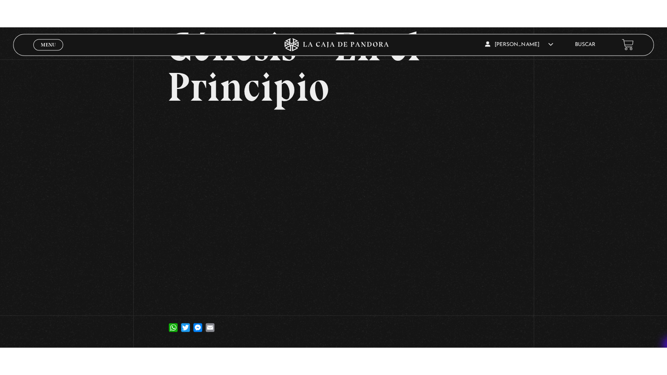
scroll to position [87, 0]
